Goal: Task Accomplishment & Management: Use online tool/utility

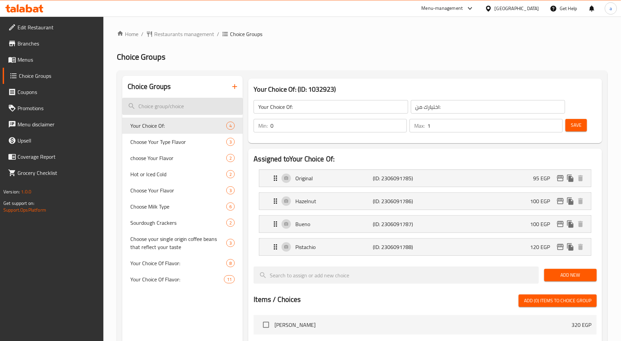
click at [183, 106] on input "search" at bounding box center [182, 106] width 121 height 17
paste input "Your Choice Of Flavor:"
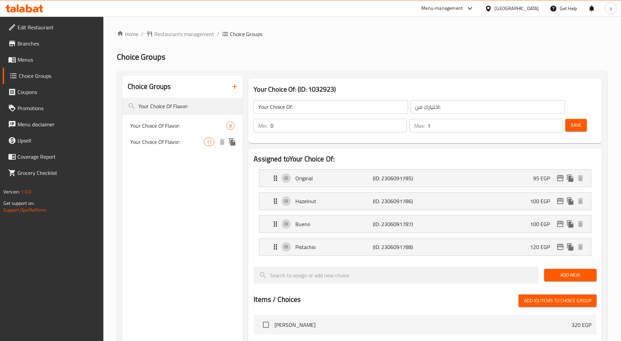
type input "Your Choice Of Flavor:"
click at [189, 143] on span "Your Choice Of Flavor:" at bounding box center [166, 142] width 73 height 8
type input "Your Choice Of Flavor:"
type input "اختيارك من النكهة:"
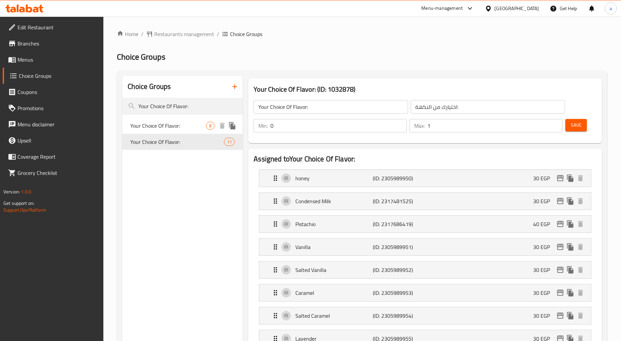
click at [210, 127] on span "8" at bounding box center [210, 126] width 8 height 6
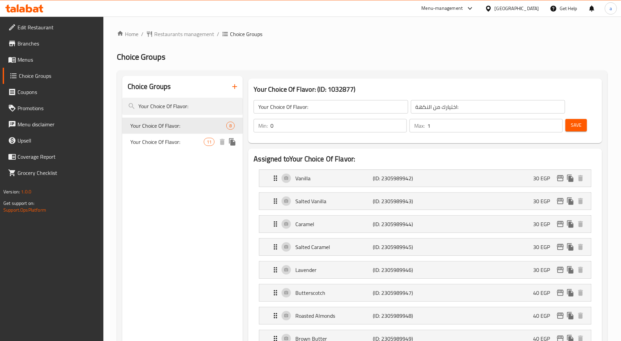
click at [196, 134] on div "Your Choice Of Flavor: 11" at bounding box center [182, 142] width 121 height 16
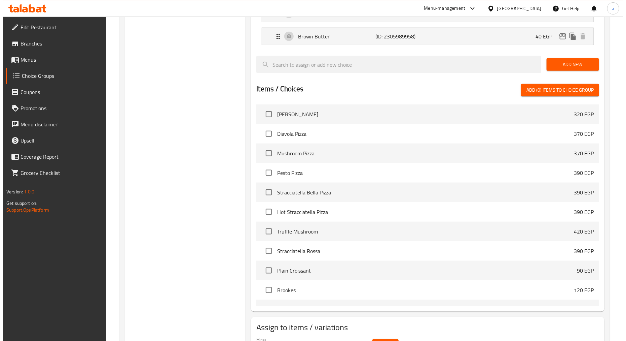
scroll to position [411, 0]
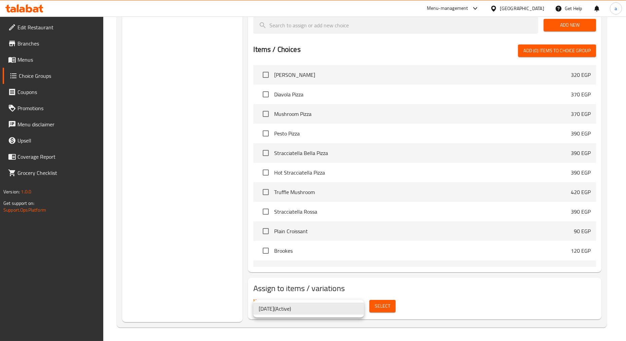
click at [391, 301] on div at bounding box center [313, 170] width 626 height 341
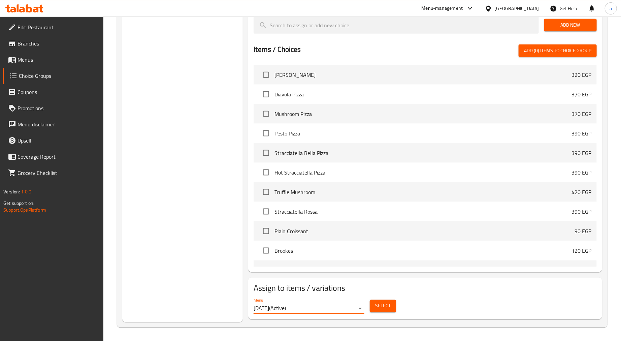
click at [384, 304] on span "Select" at bounding box center [382, 306] width 15 height 8
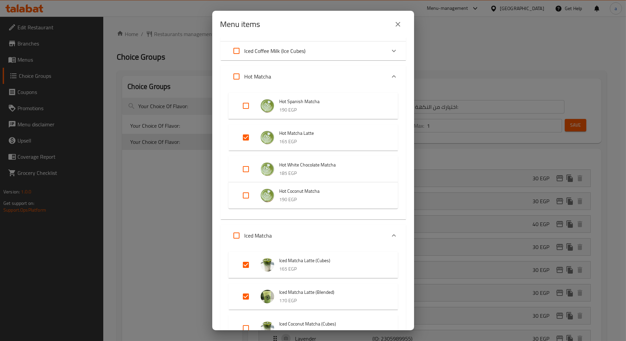
scroll to position [273, 0]
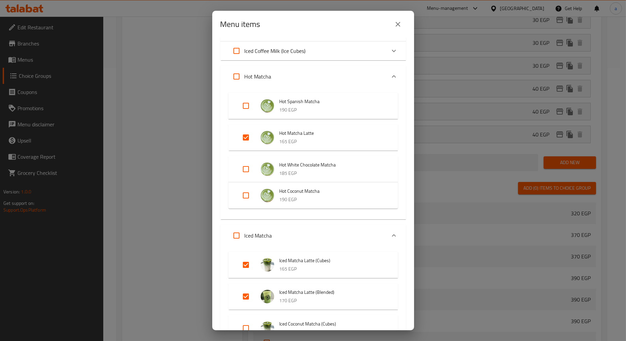
click at [176, 166] on div "Menu items 3 / 90 items selected ​ Pizza Margherita Pizza 320 EGP Diavola Pizza…" at bounding box center [313, 170] width 626 height 341
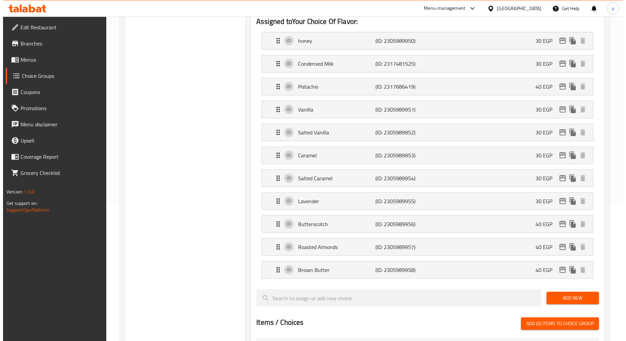
scroll to position [0, 0]
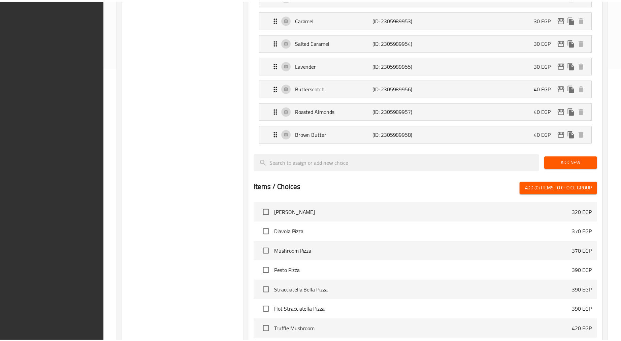
scroll to position [411, 0]
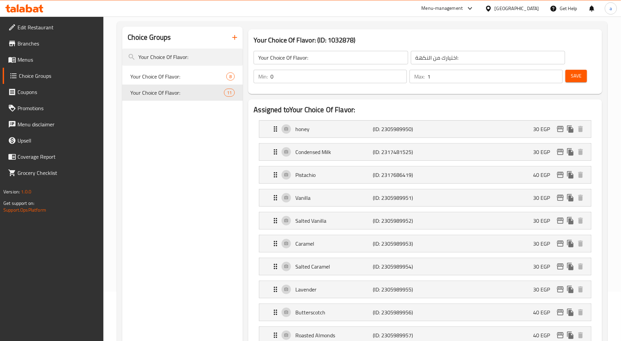
scroll to position [0, 0]
